Goal: Task Accomplishment & Management: Use online tool/utility

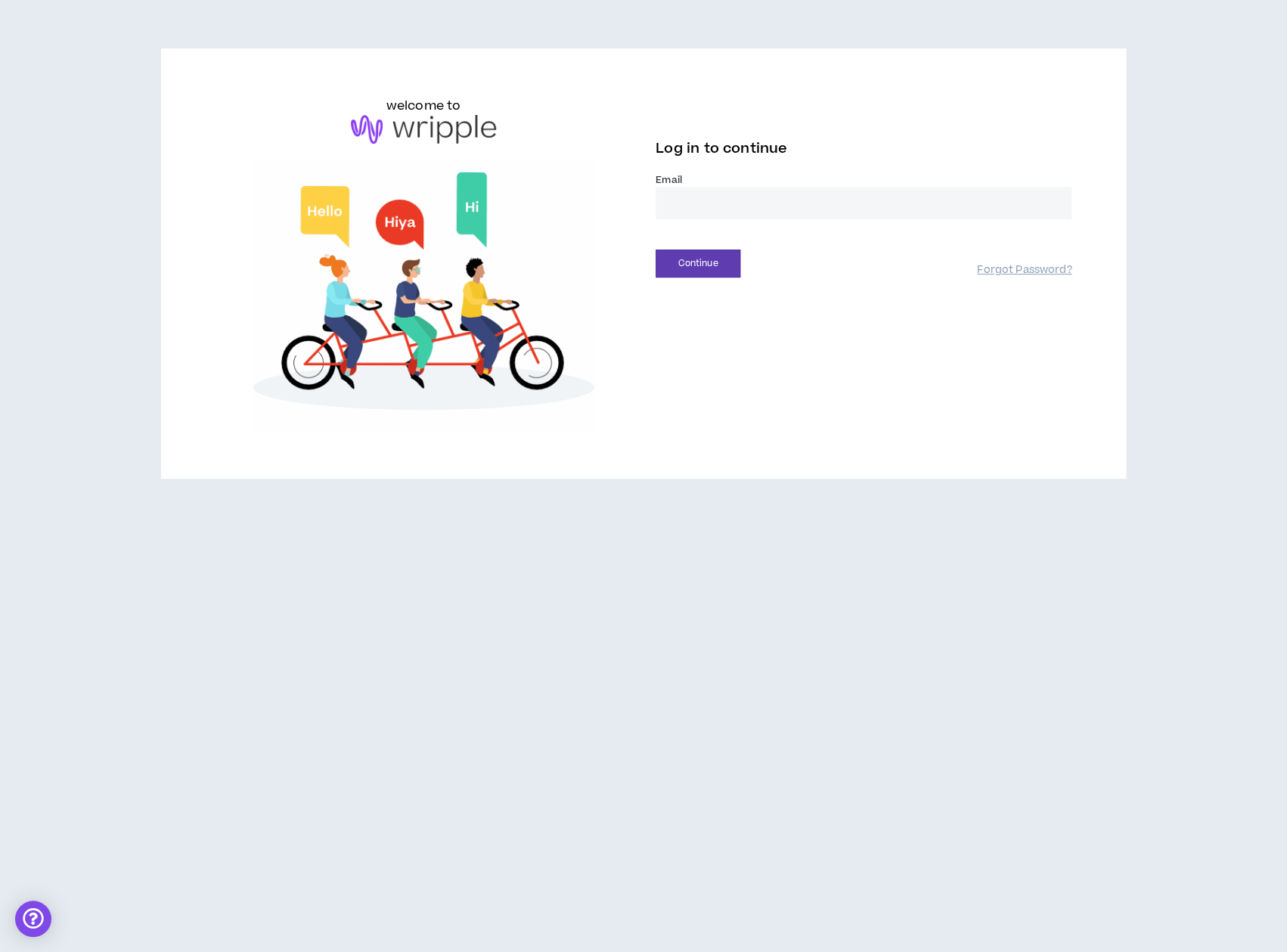
click at [731, 205] on input "email" at bounding box center [864, 203] width 416 height 32
type input "**********"
click at [715, 261] on button "Continue" at bounding box center [698, 263] width 85 height 28
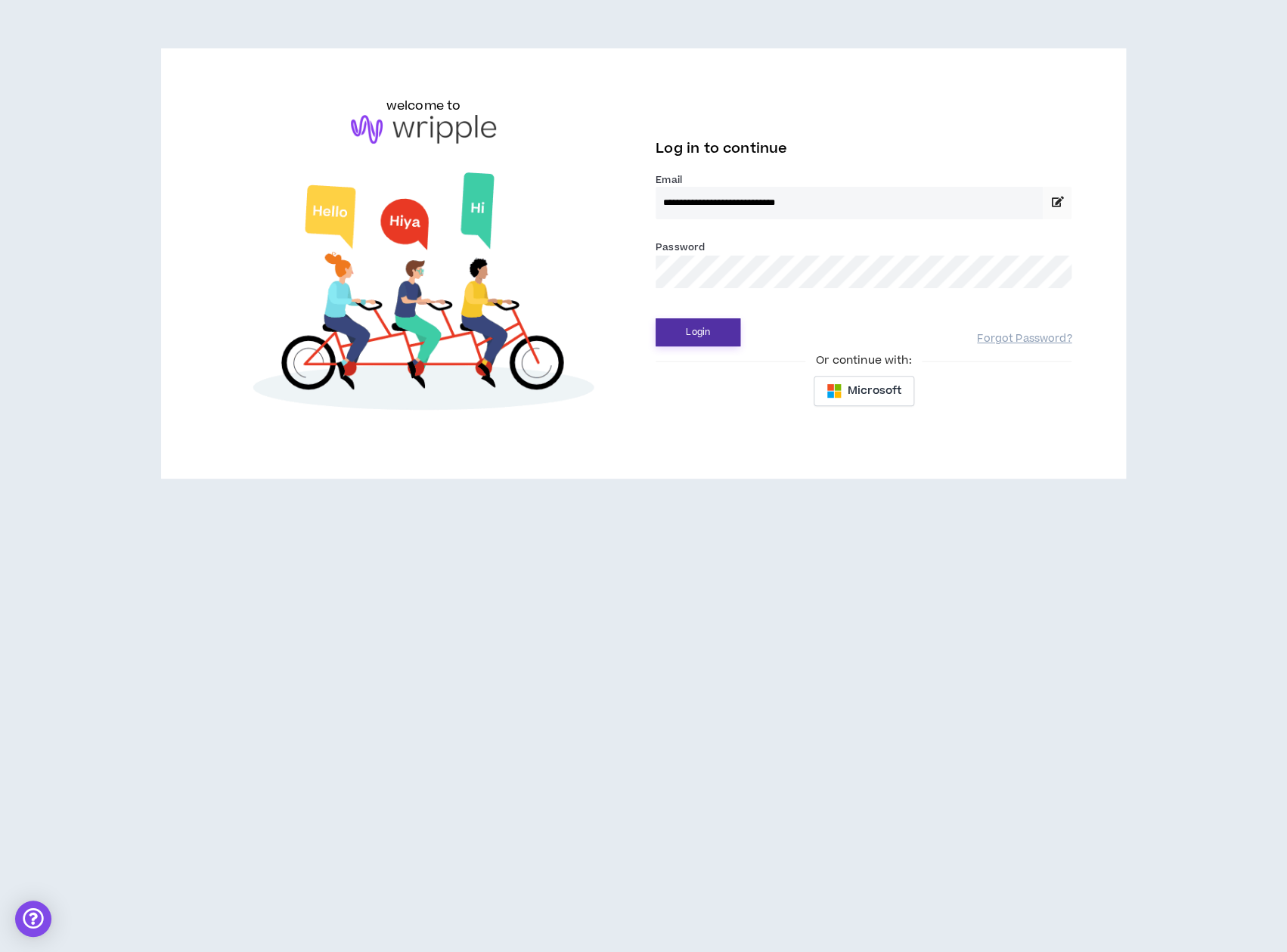
click at [704, 339] on button "Login" at bounding box center [698, 331] width 85 height 28
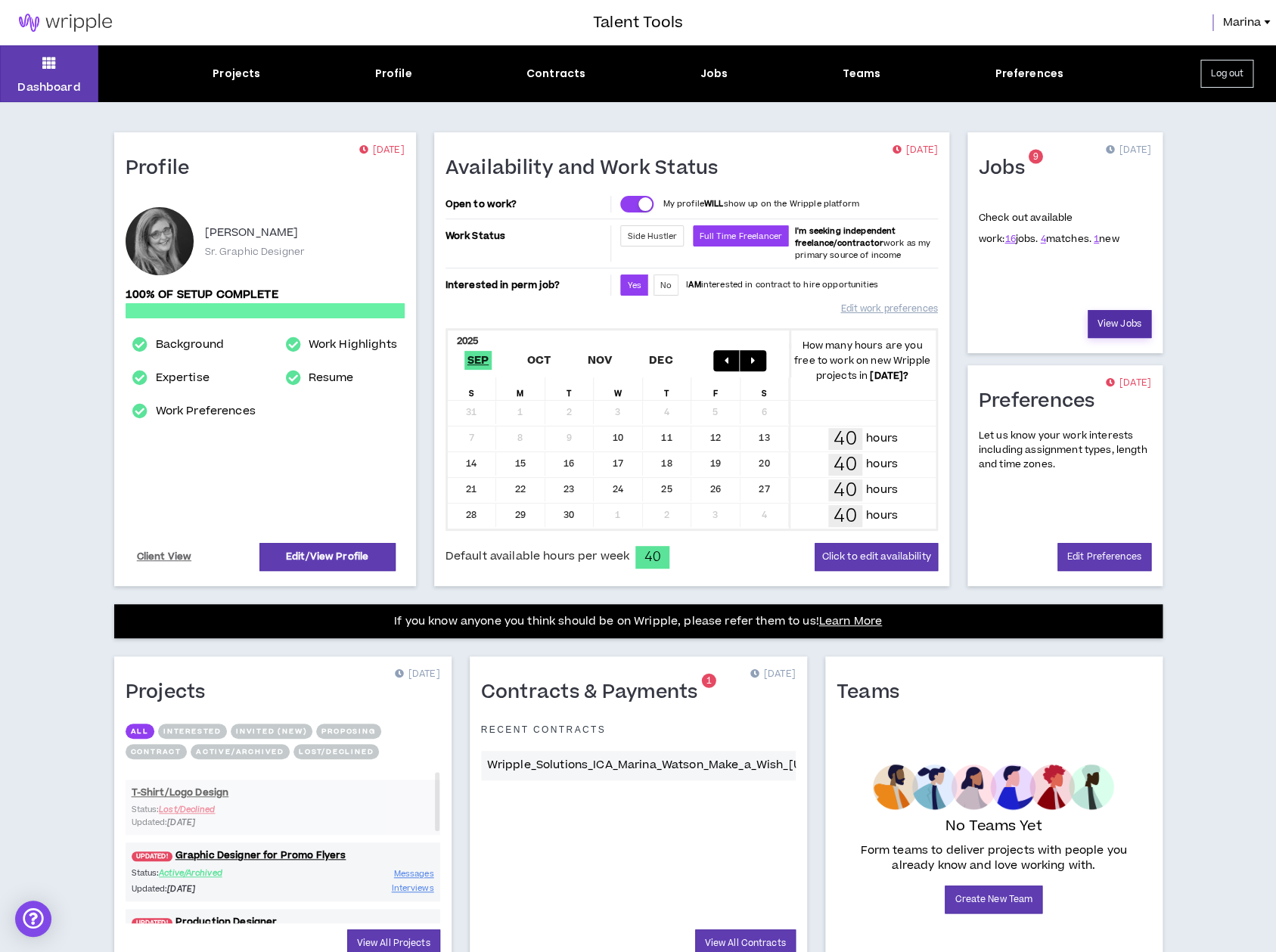
click at [1116, 322] on link "View Jobs" at bounding box center [1119, 324] width 64 height 28
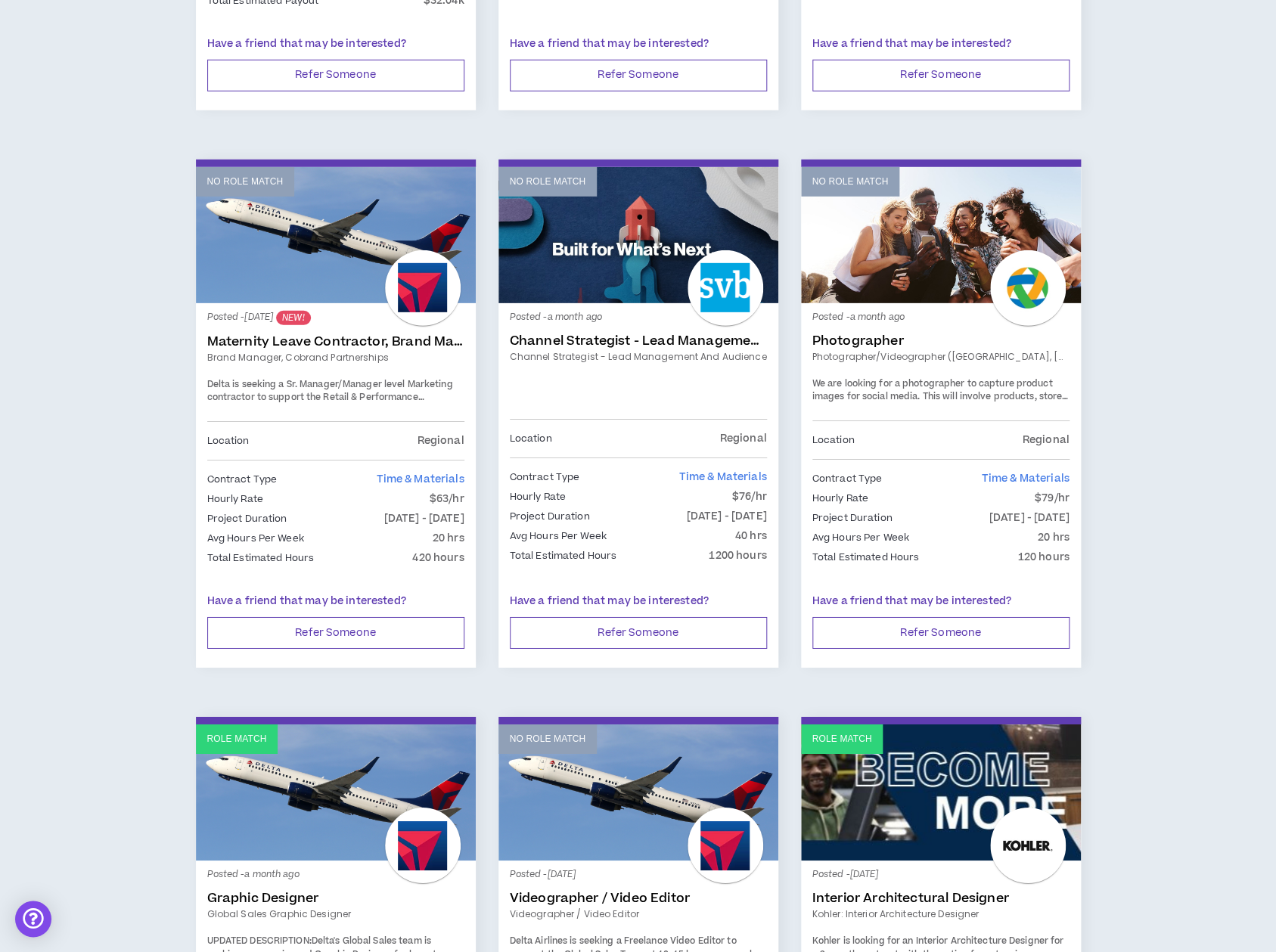
scroll to position [2215, 0]
